Goal: Use online tool/utility: Utilize a website feature to perform a specific function

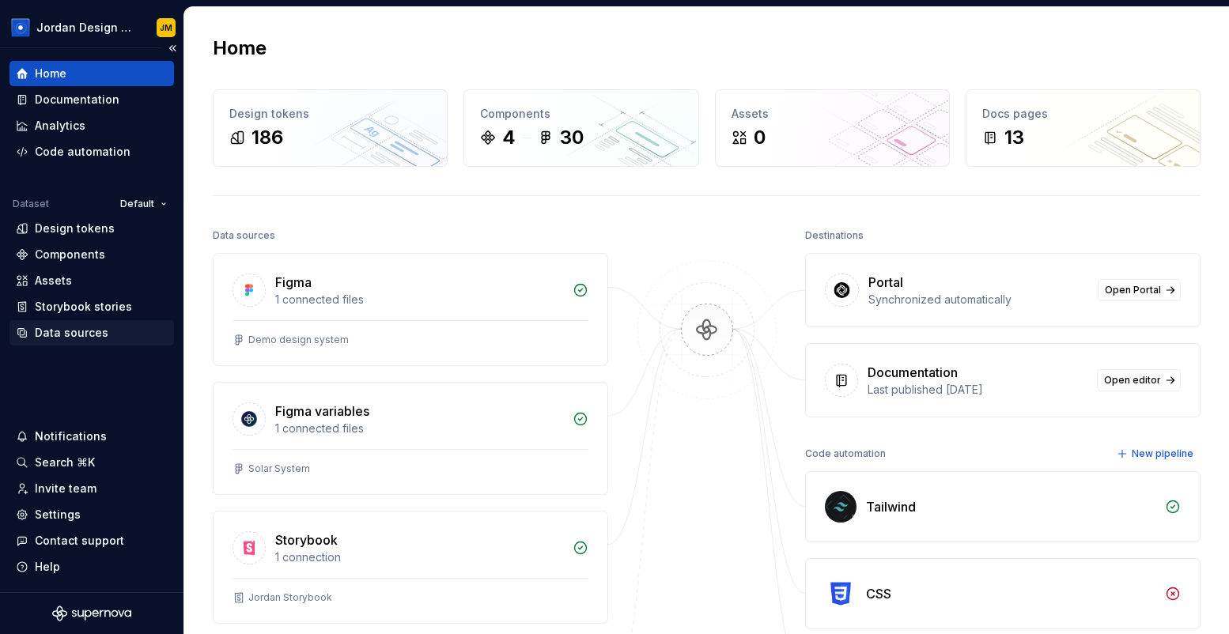
click at [87, 331] on div "Data sources" at bounding box center [72, 333] width 74 height 16
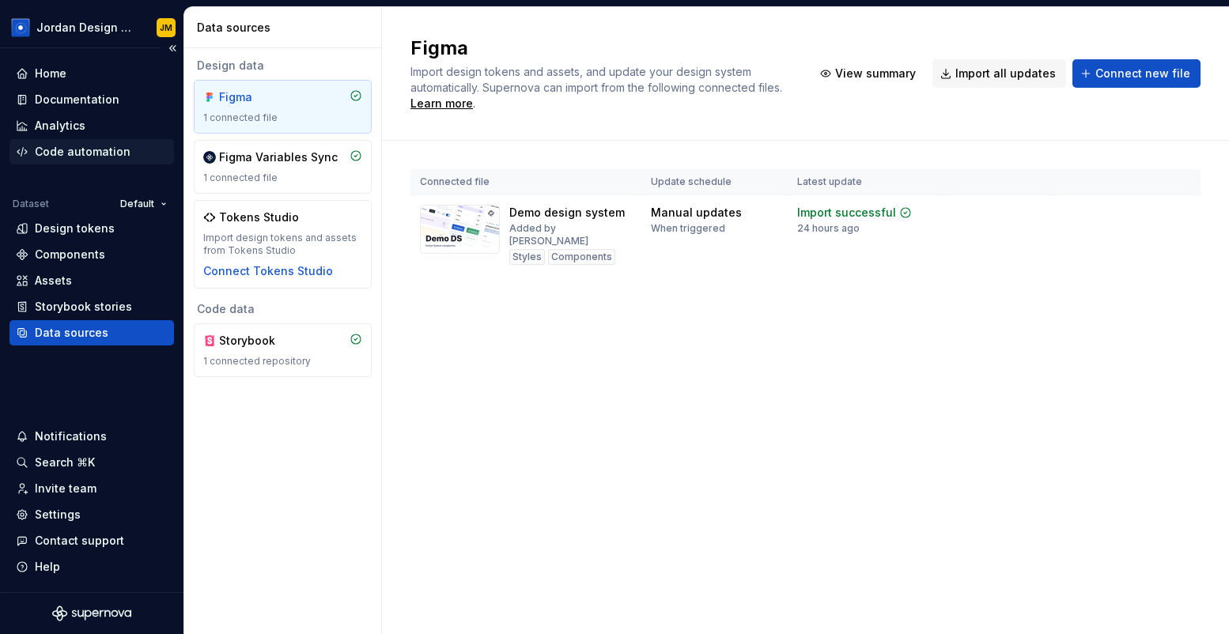
click at [95, 157] on div "Code automation" at bounding box center [83, 152] width 96 height 16
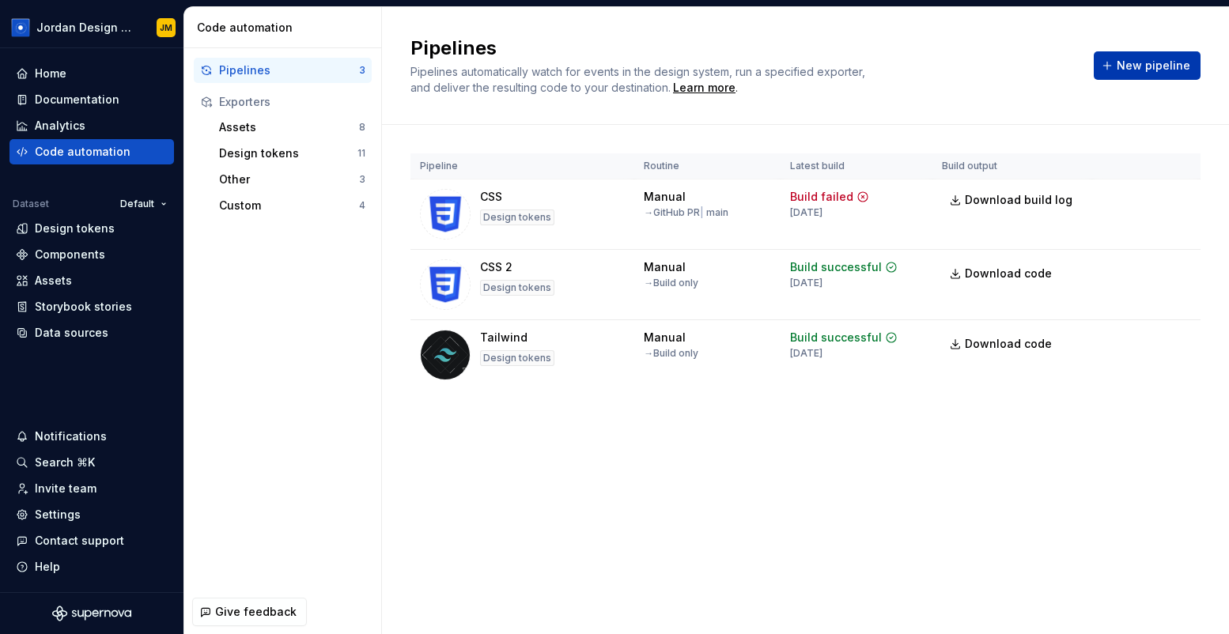
click at [1151, 74] on button "New pipeline" at bounding box center [1147, 65] width 107 height 28
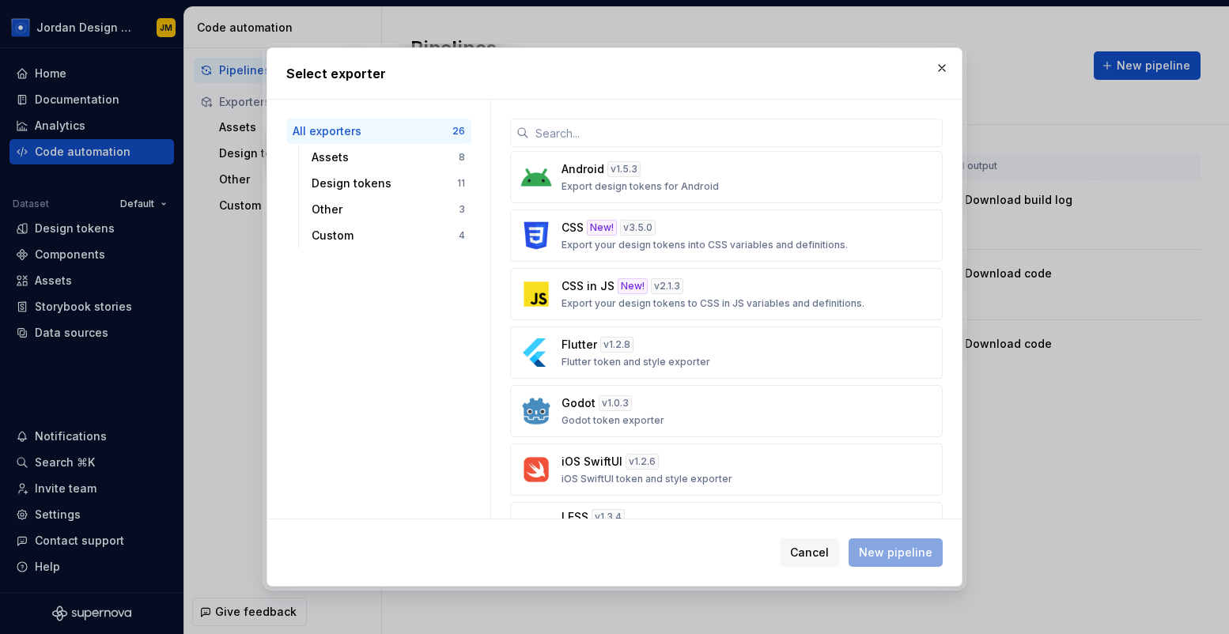
scroll to position [516, 0]
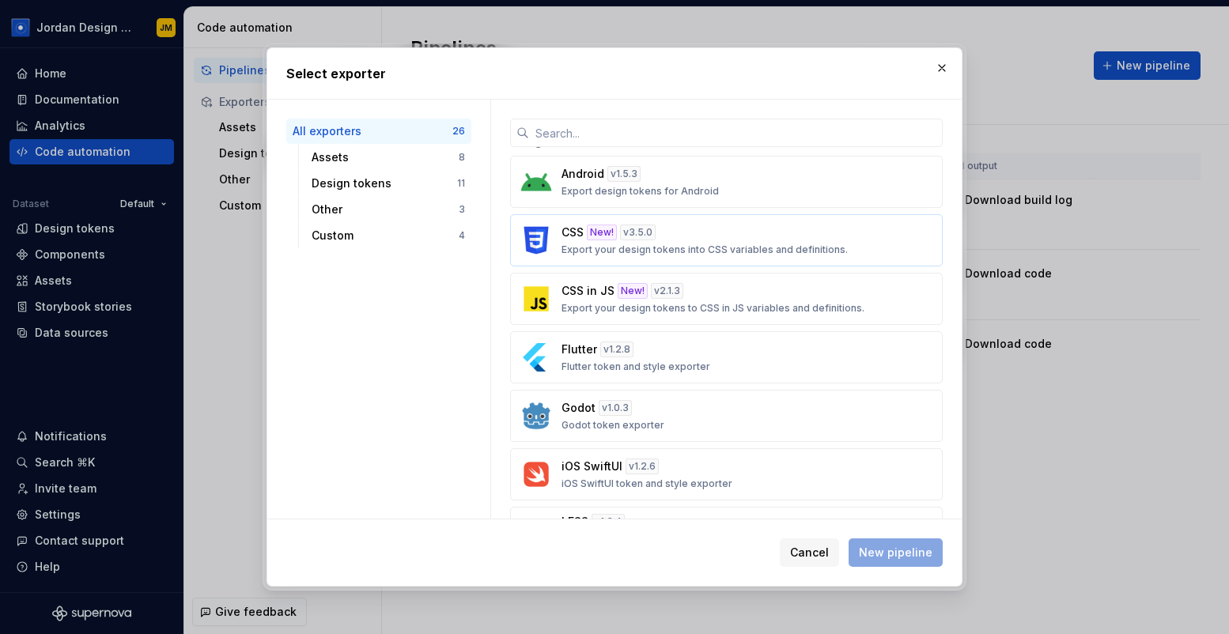
click at [693, 241] on div "CSS New! v 3.5.0 Export your design tokens into CSS variables and definitions." at bounding box center [721, 241] width 320 height 32
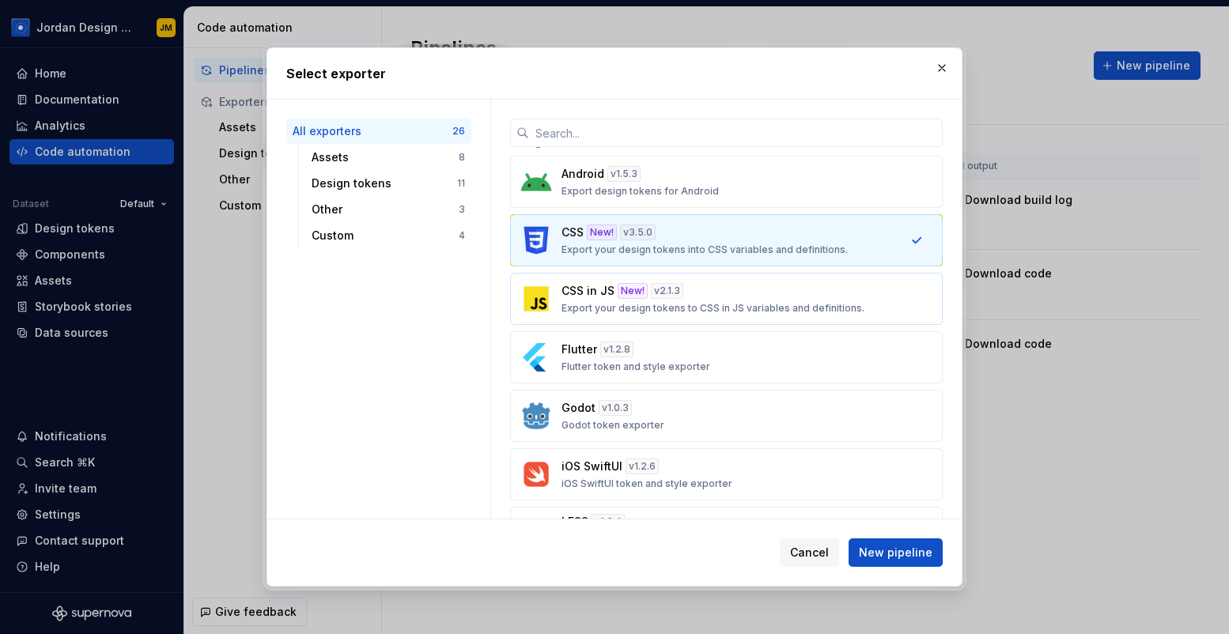
click at [701, 301] on div "CSS in JS New! v 2.1.3 Export your design tokens to CSS in JS variables and def…" at bounding box center [721, 299] width 320 height 32
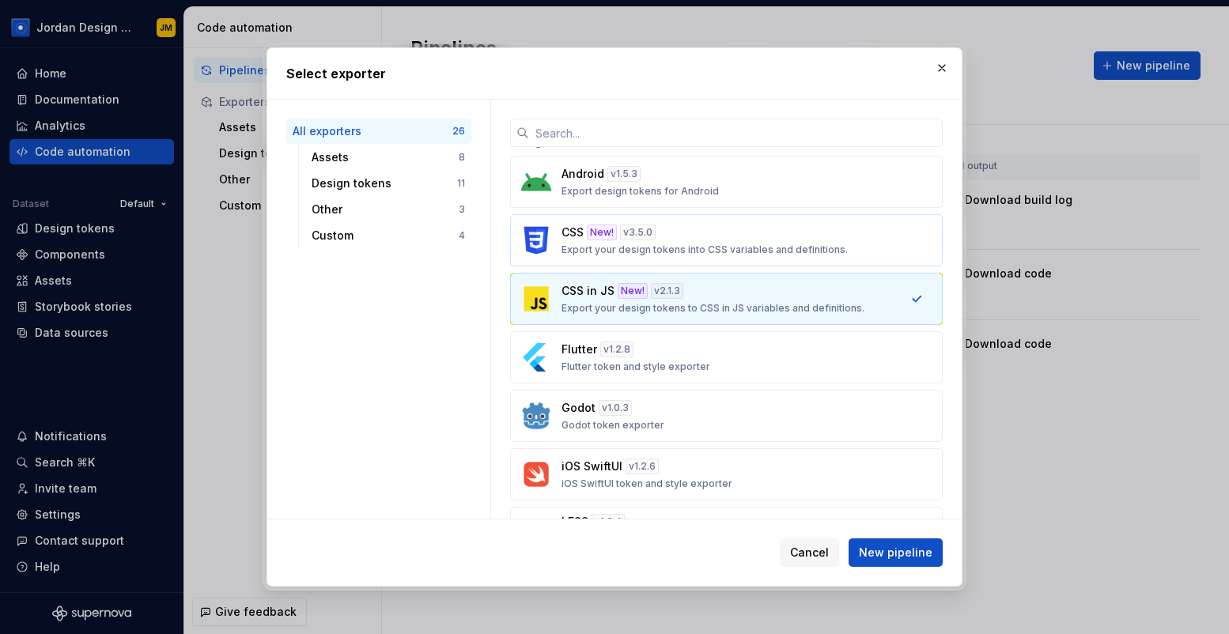
click at [691, 250] on p "Export your design tokens into CSS variables and definitions." at bounding box center [704, 250] width 286 height 13
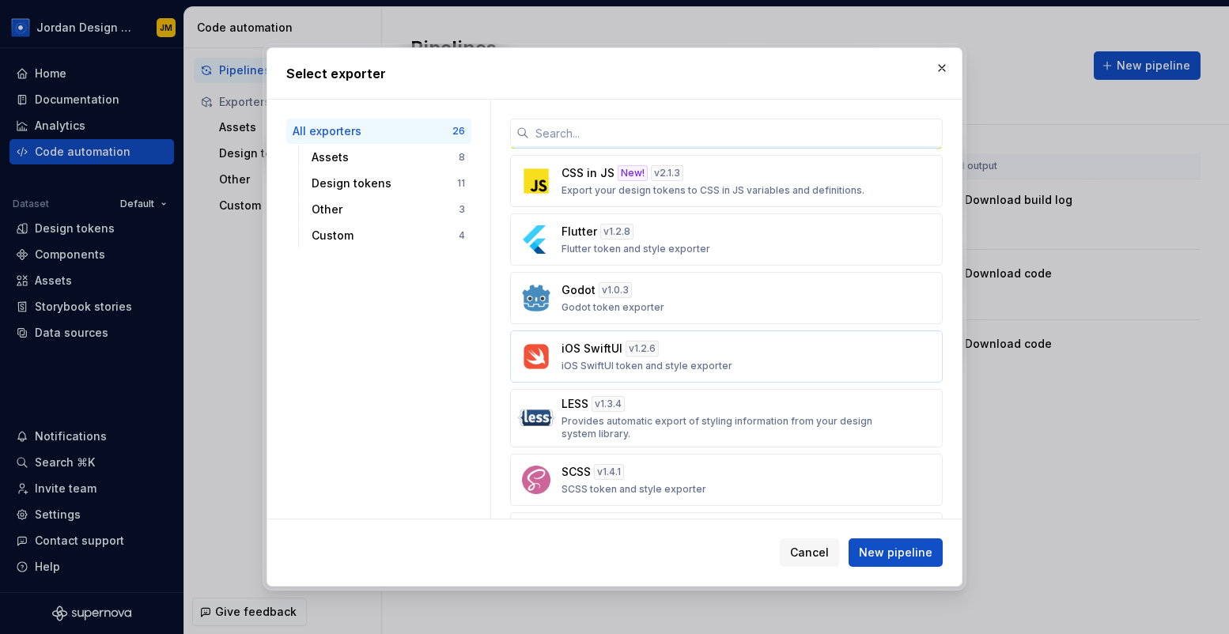
scroll to position [647, 0]
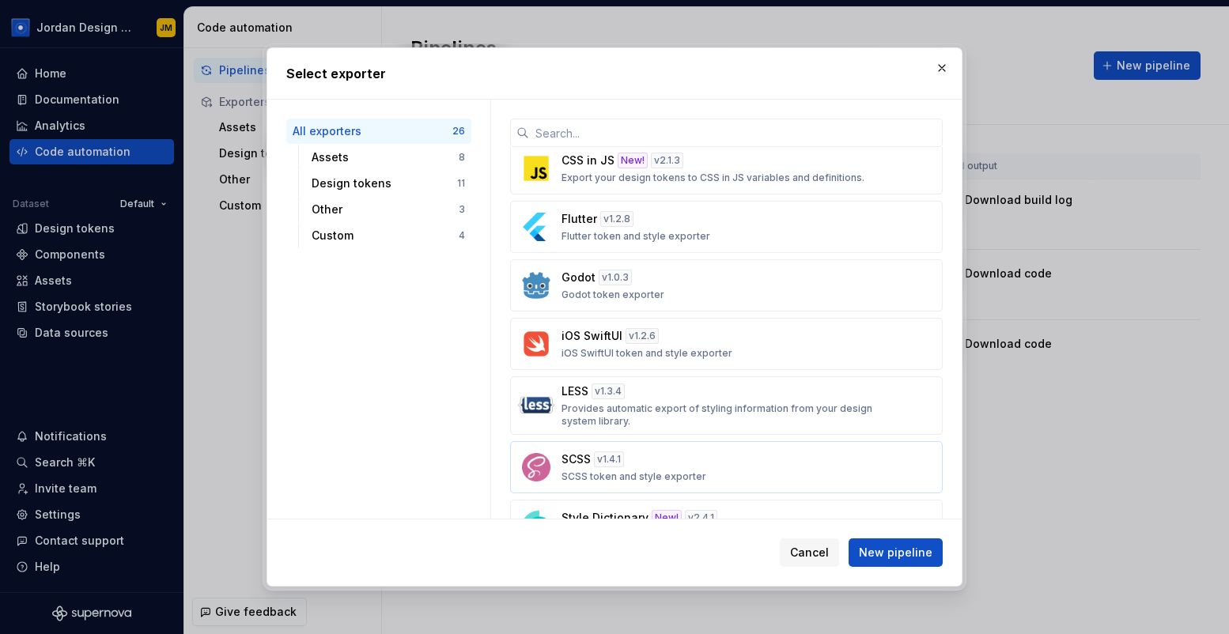
click at [646, 457] on div "SCSS v 1.4.1 SCSS token and style exporter" at bounding box center [721, 468] width 320 height 32
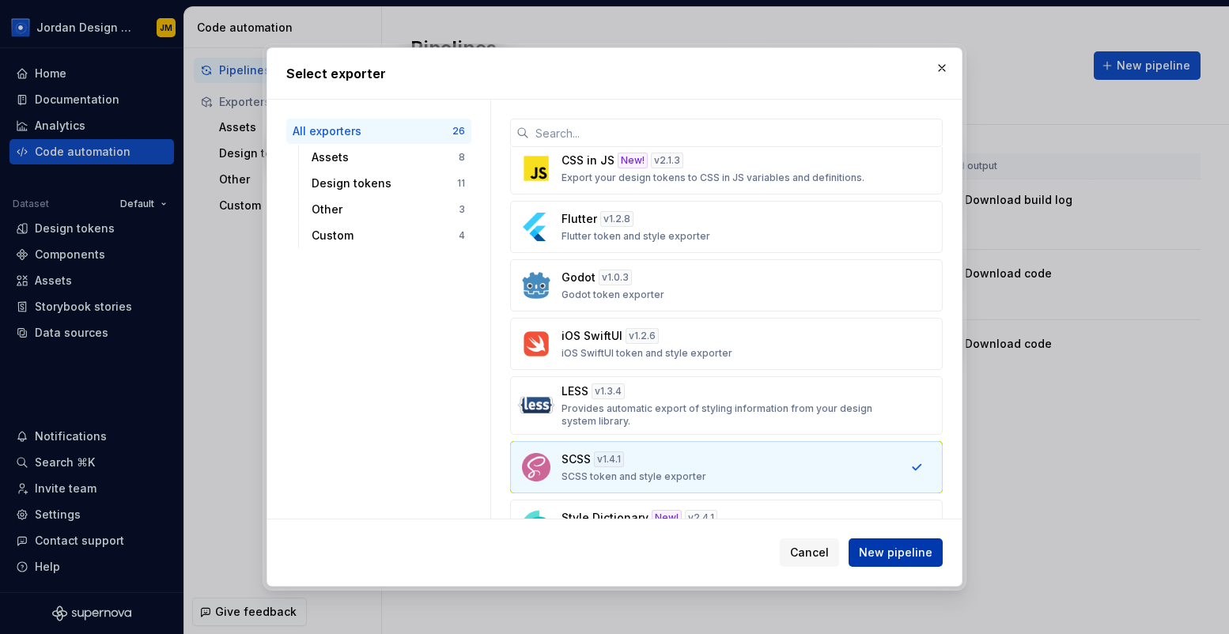
click at [879, 552] on span "New pipeline" at bounding box center [896, 553] width 74 height 16
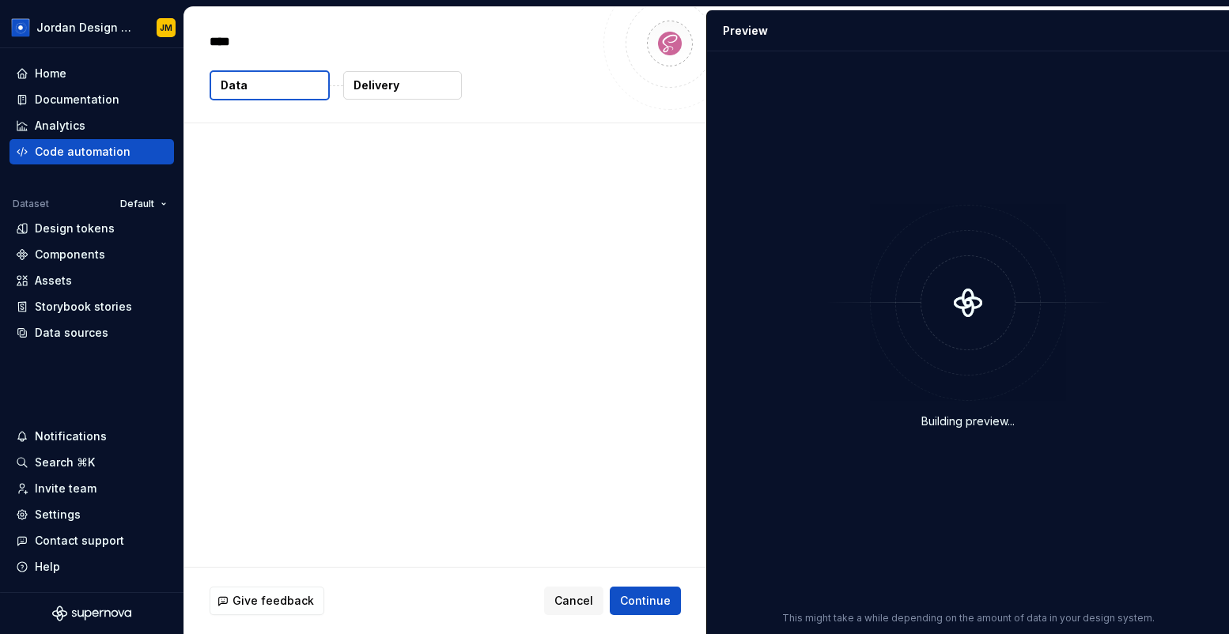
type textarea "*"
